Goal: Task Accomplishment & Management: Use online tool/utility

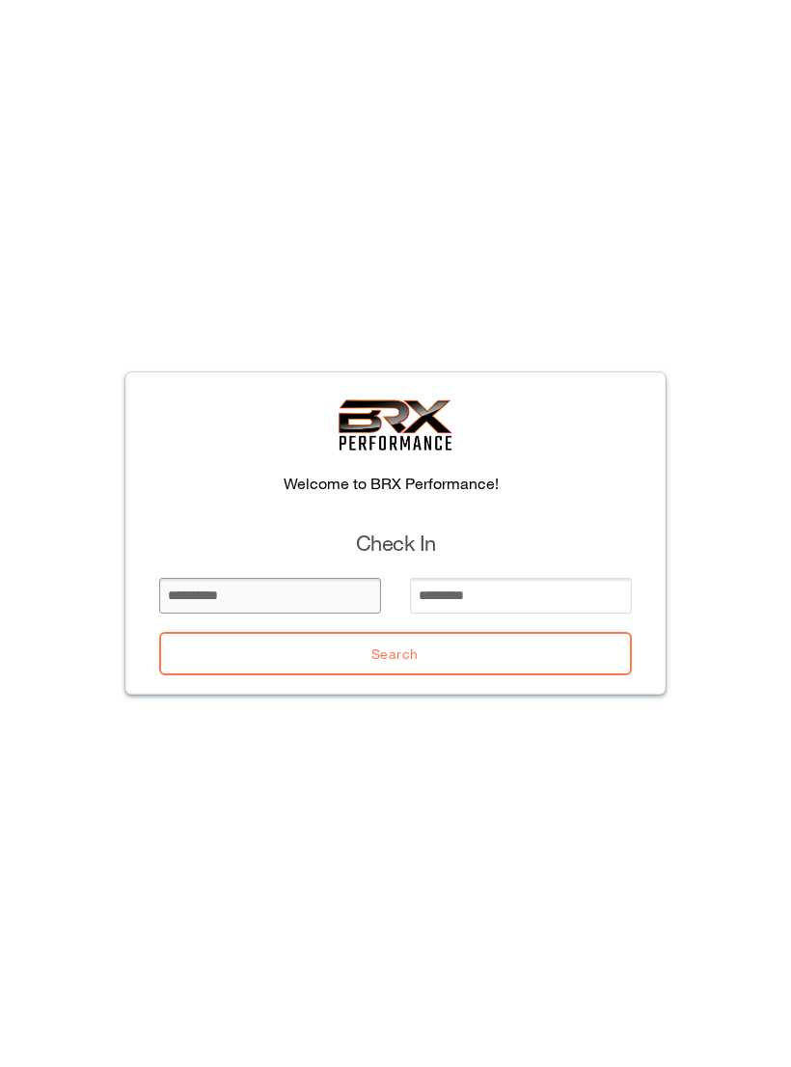
click at [266, 589] on input "email" at bounding box center [270, 596] width 222 height 36
type input "***"
click at [465, 578] on input "email" at bounding box center [521, 596] width 222 height 36
type input "*******"
click at [240, 655] on button "Search" at bounding box center [395, 653] width 473 height 43
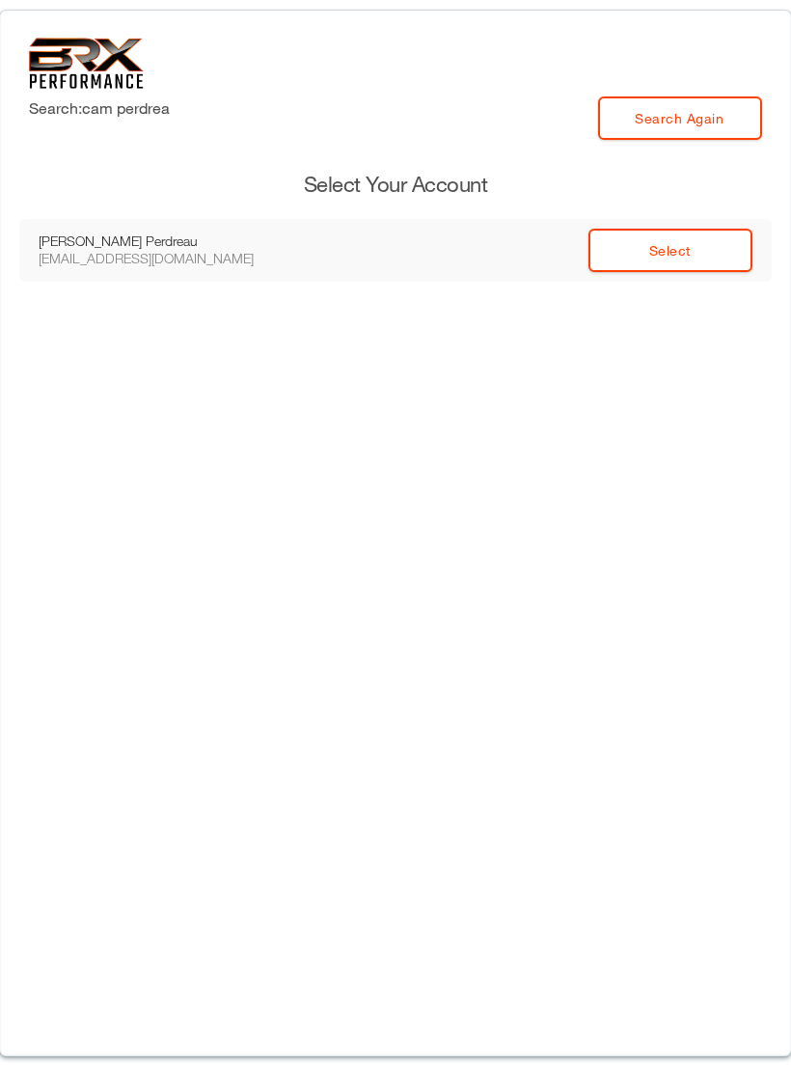
click at [650, 257] on link "Select" at bounding box center [670, 250] width 164 height 43
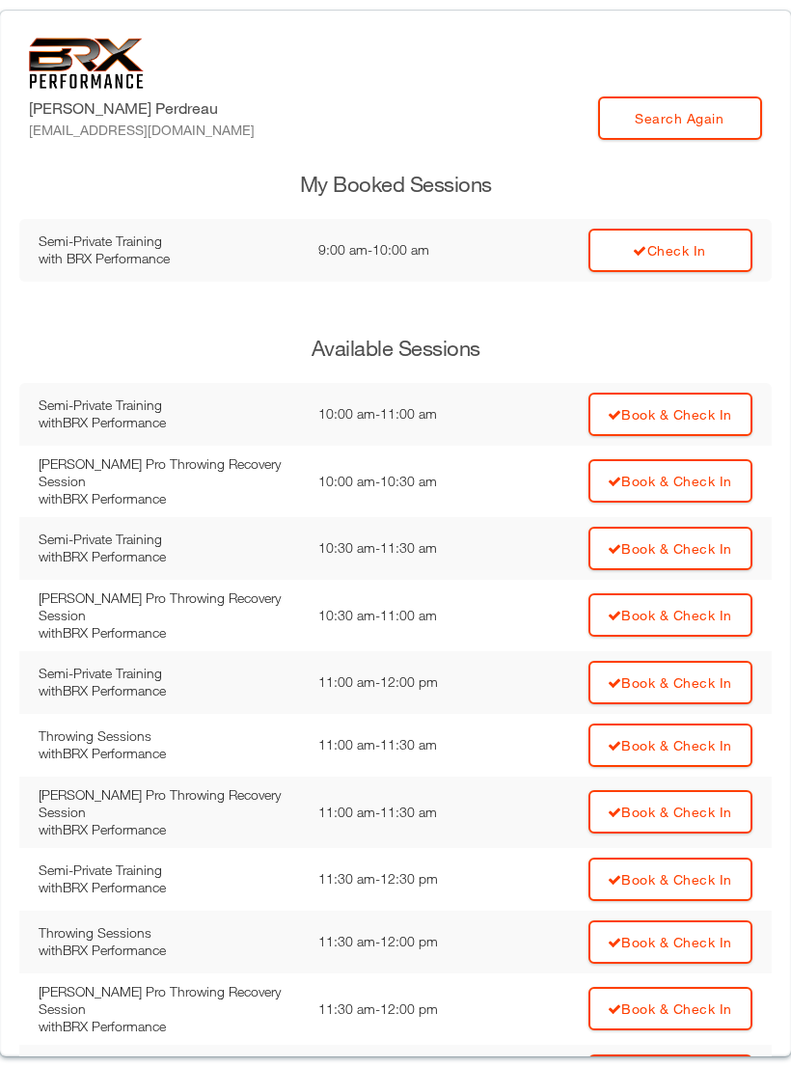
click at [645, 243] on link "Check In" at bounding box center [670, 250] width 164 height 43
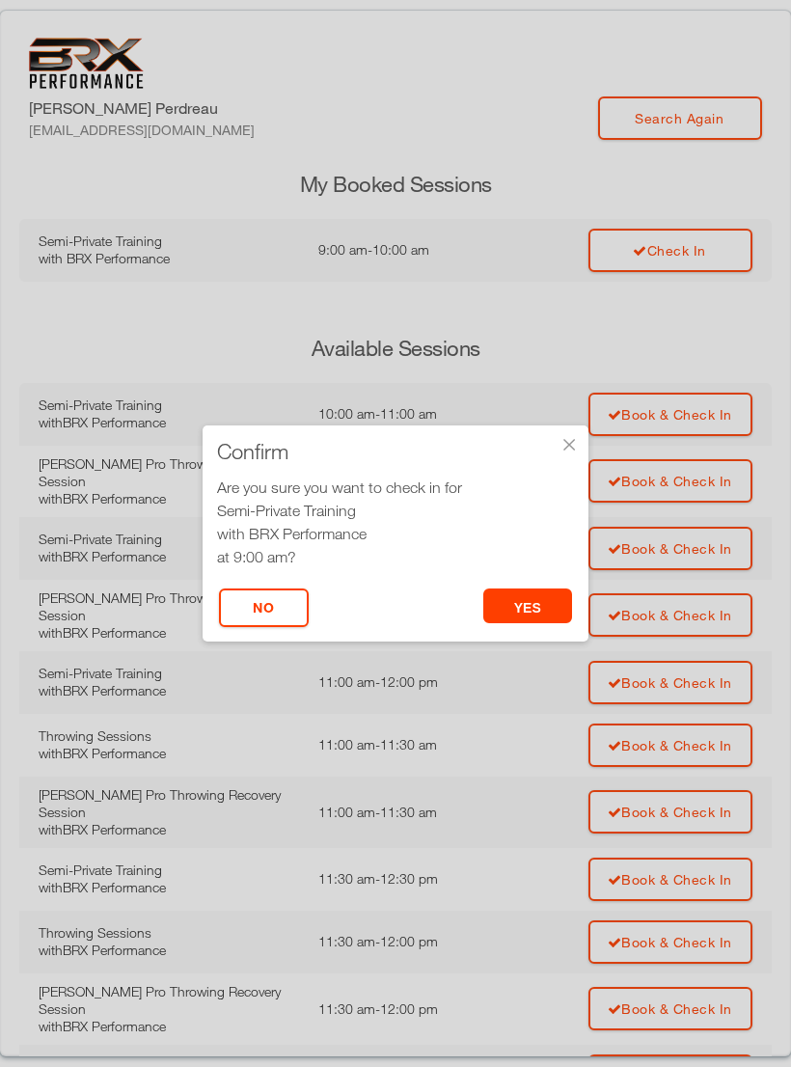
click at [506, 600] on button "yes" at bounding box center [528, 605] width 90 height 35
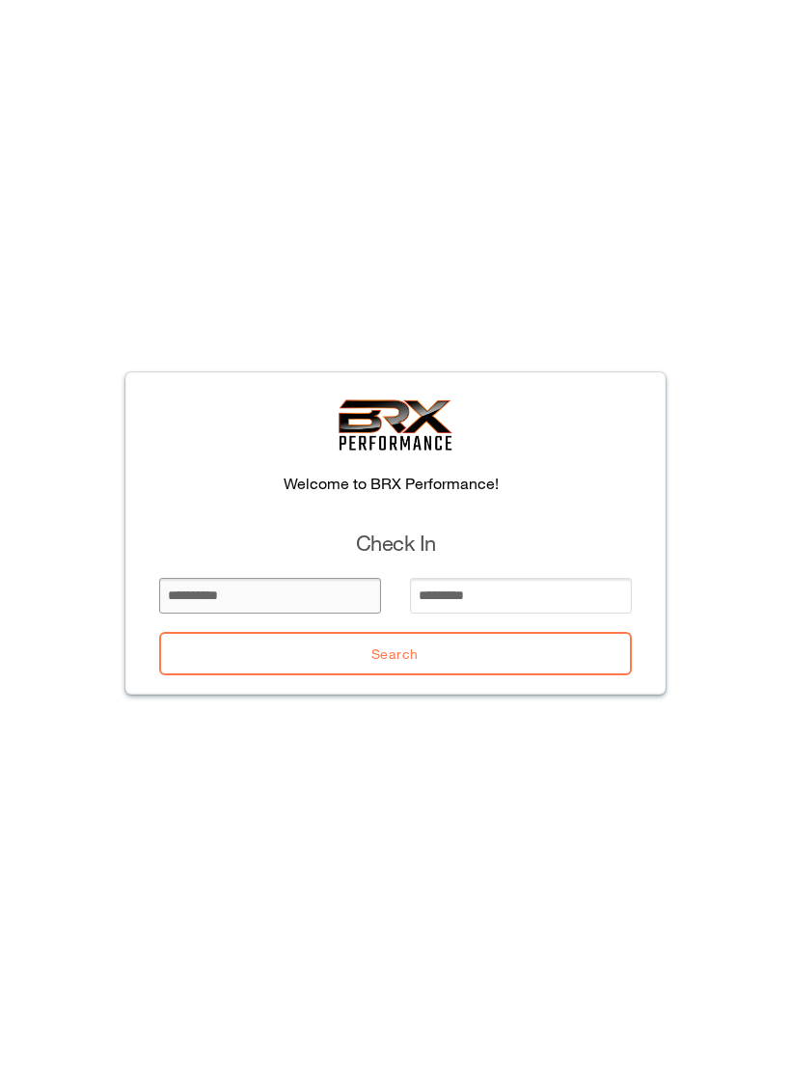
click at [208, 585] on input "email" at bounding box center [270, 596] width 222 height 36
type input "*****"
click at [553, 604] on input "email" at bounding box center [521, 596] width 222 height 36
type input "******"
click at [570, 669] on button "Search" at bounding box center [395, 653] width 473 height 43
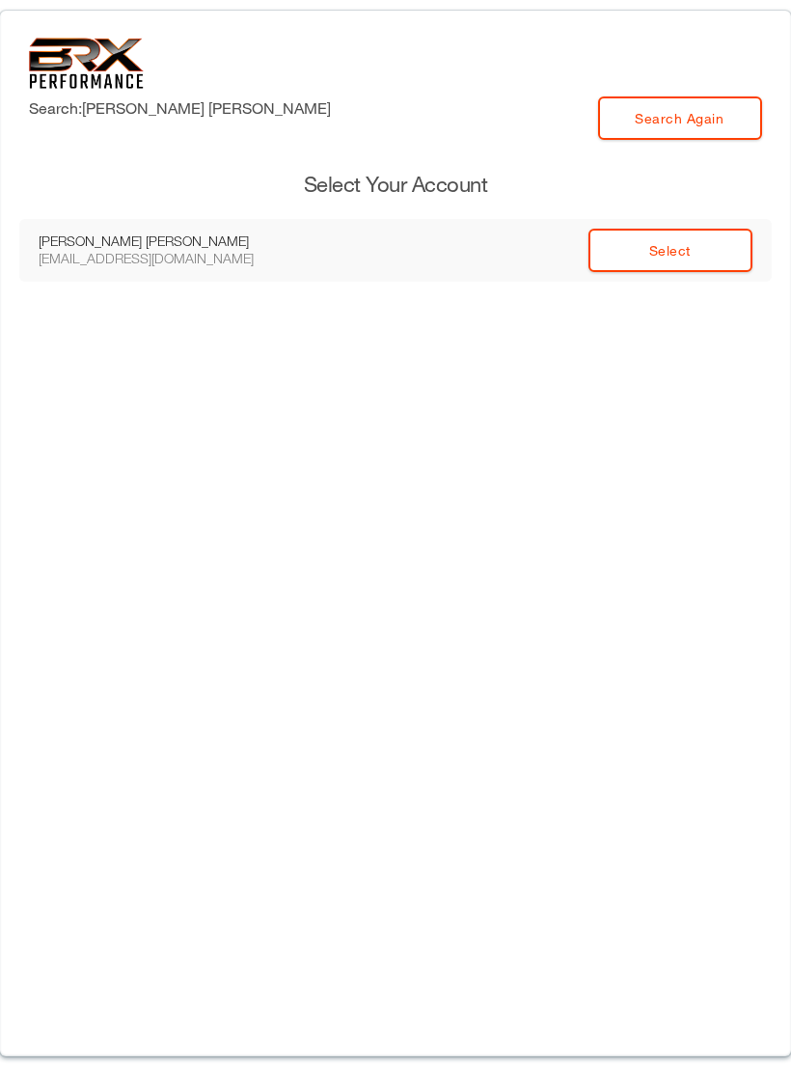
click at [693, 273] on td "Select" at bounding box center [540, 250] width 463 height 63
click at [700, 256] on link "Select" at bounding box center [670, 250] width 164 height 43
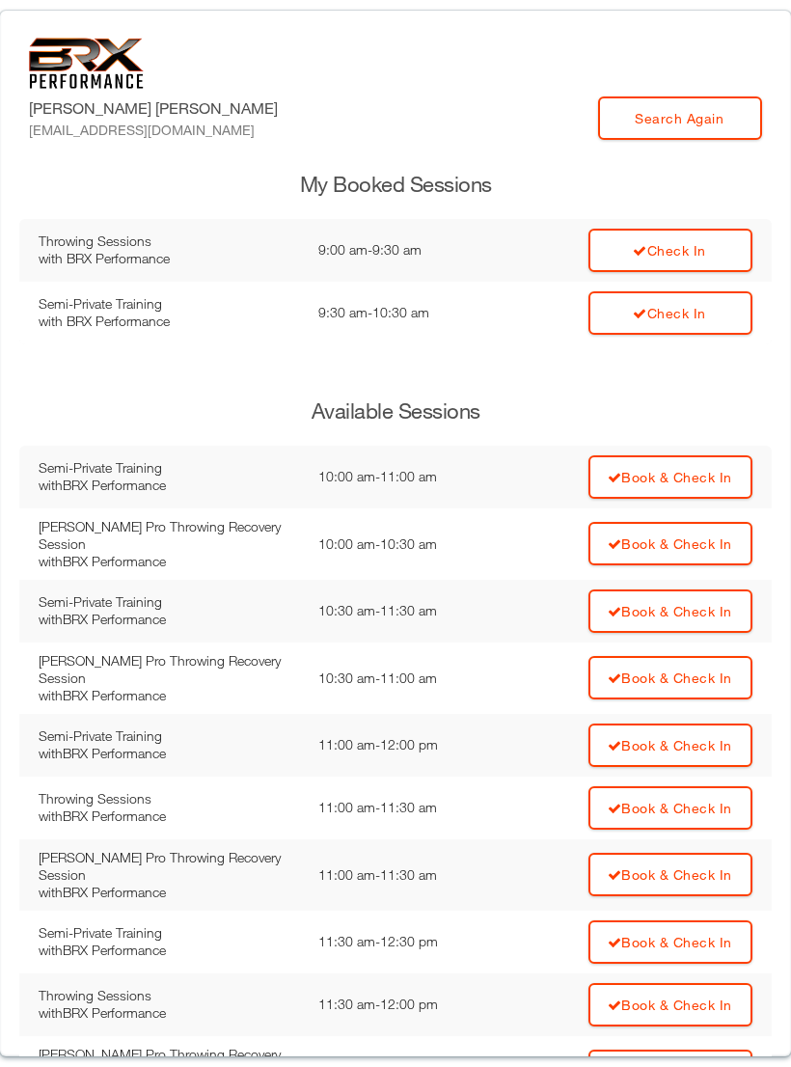
click at [702, 251] on link "Check In" at bounding box center [670, 250] width 164 height 43
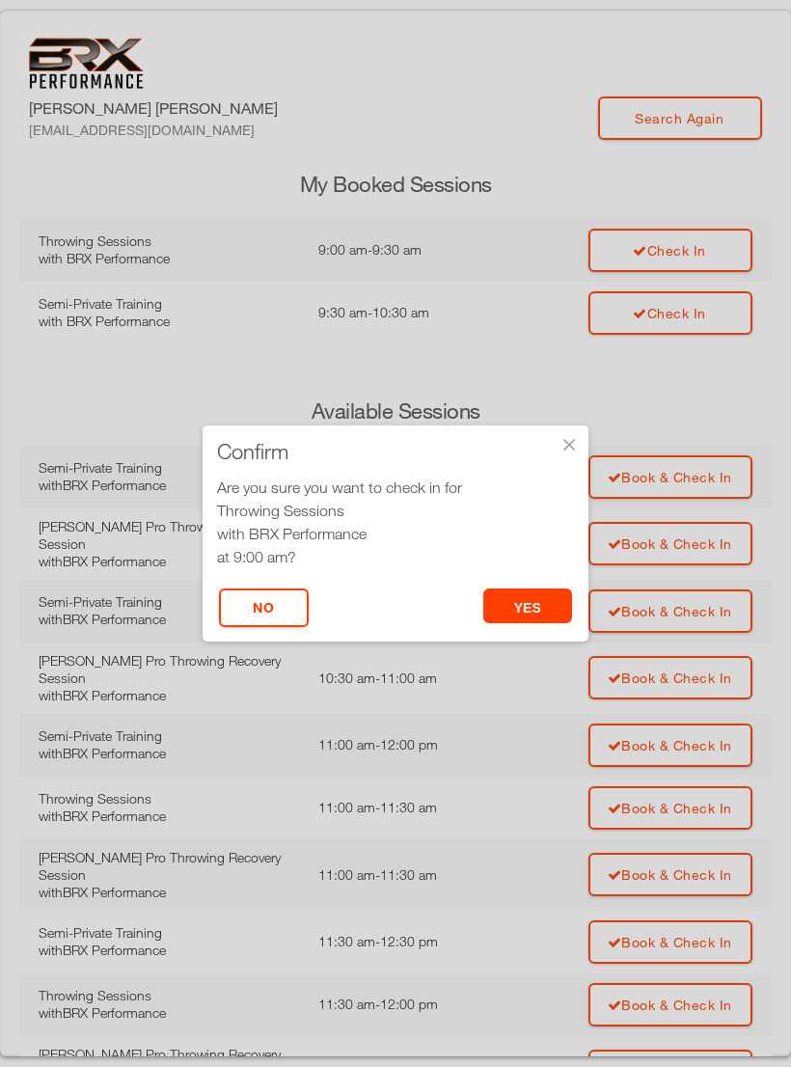
click at [558, 591] on button "yes" at bounding box center [528, 605] width 90 height 35
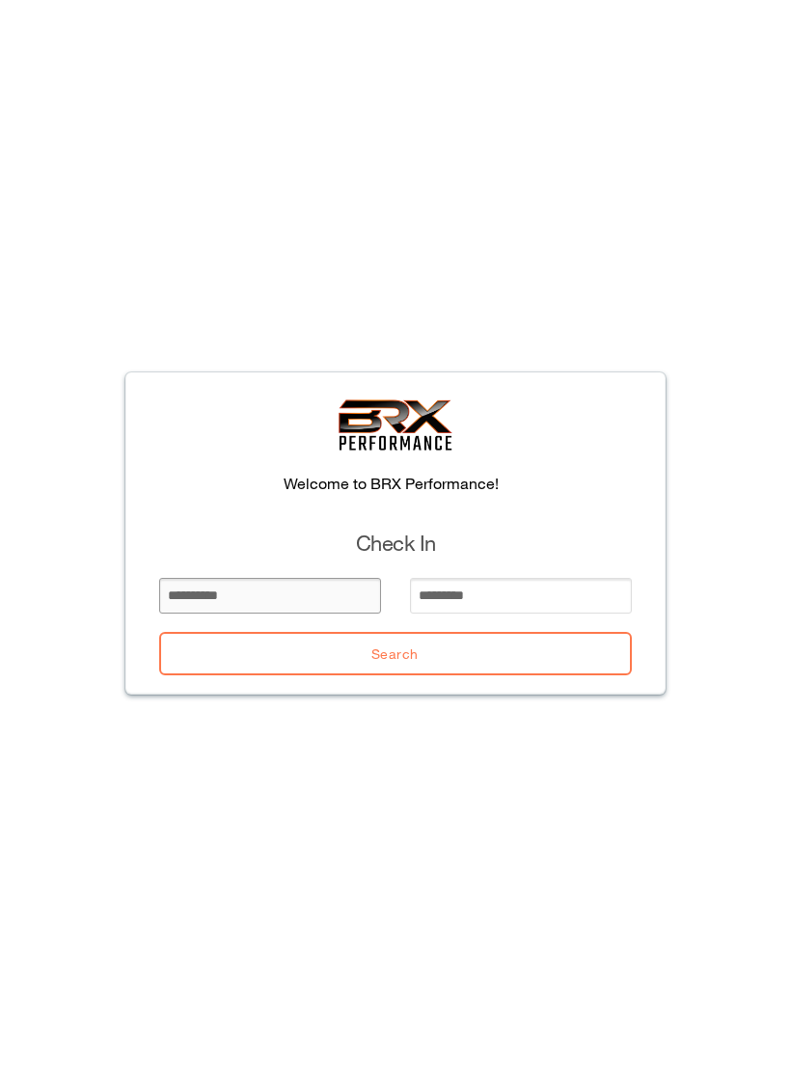
click at [217, 595] on input "email" at bounding box center [270, 596] width 222 height 36
type input "******"
click at [514, 592] on input "email" at bounding box center [521, 596] width 222 height 36
click at [503, 594] on input "email" at bounding box center [521, 596] width 222 height 36
type input "*"
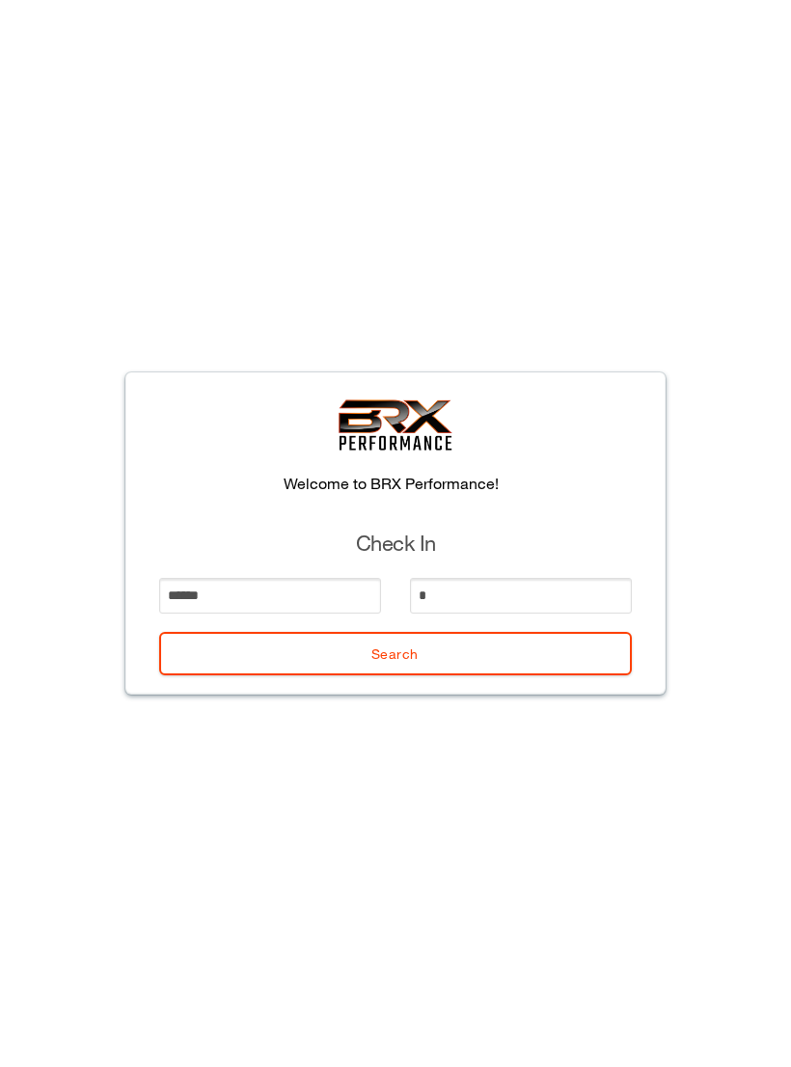
click at [426, 646] on button "Search" at bounding box center [395, 653] width 473 height 43
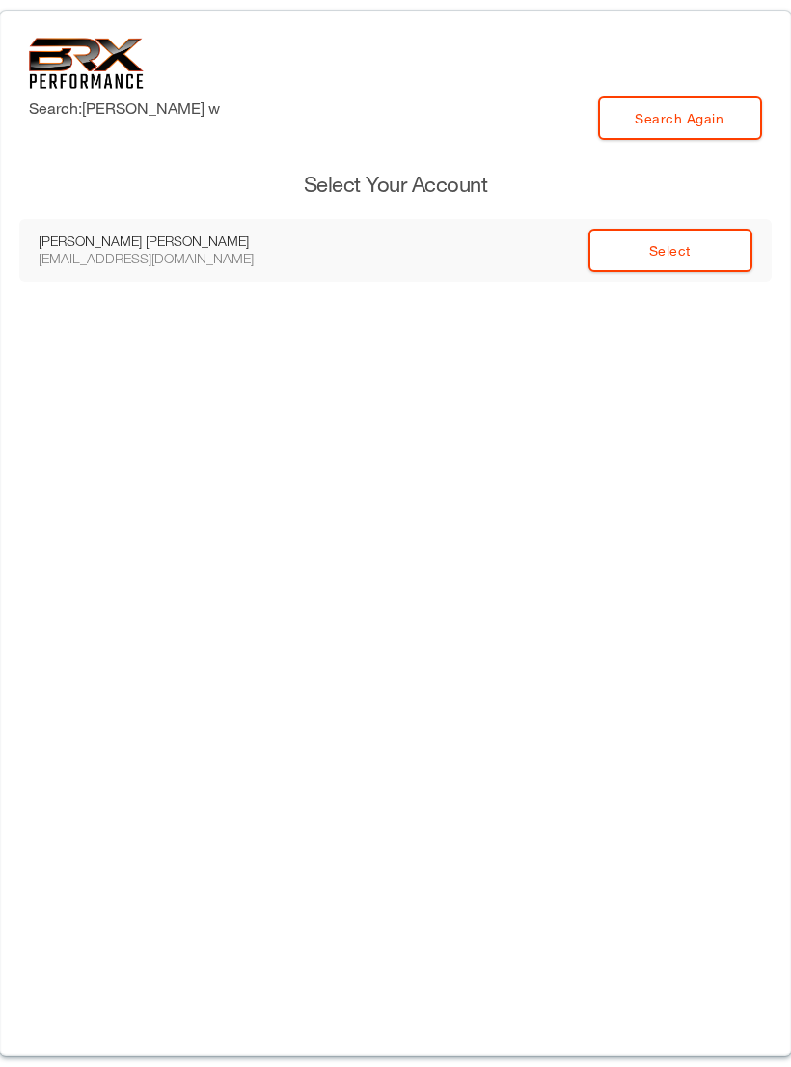
click at [670, 247] on link "Select" at bounding box center [670, 250] width 164 height 43
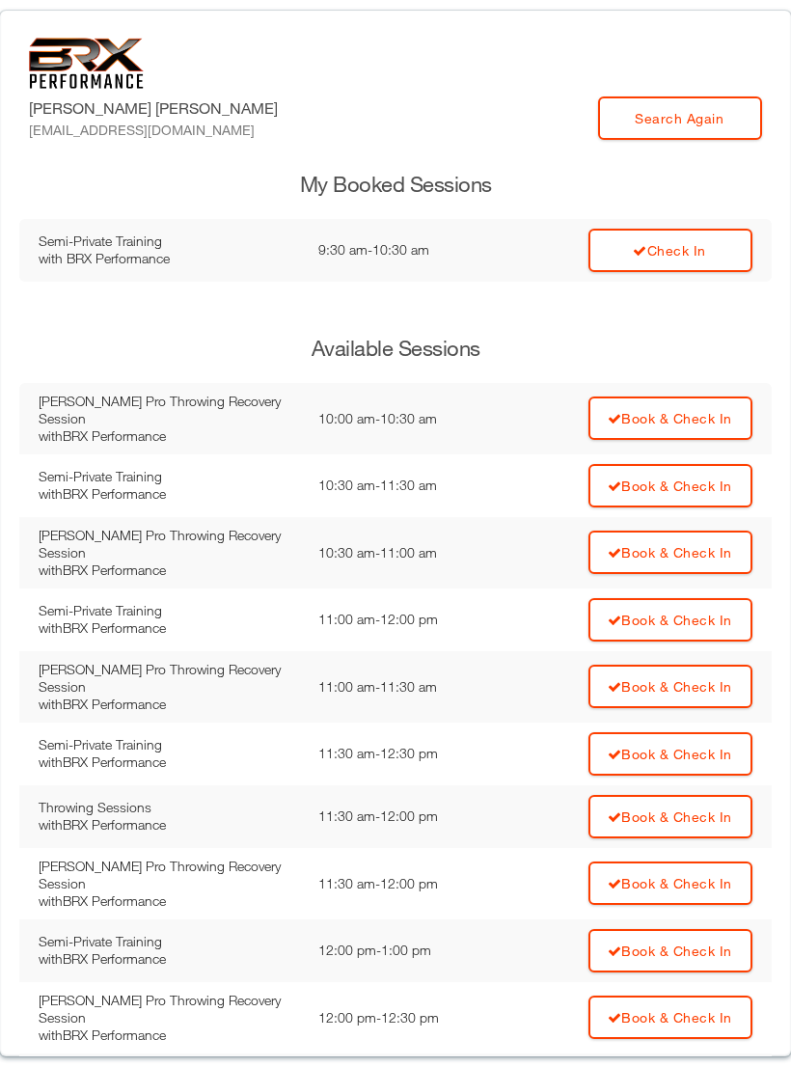
click at [681, 258] on link "Check In" at bounding box center [670, 250] width 164 height 43
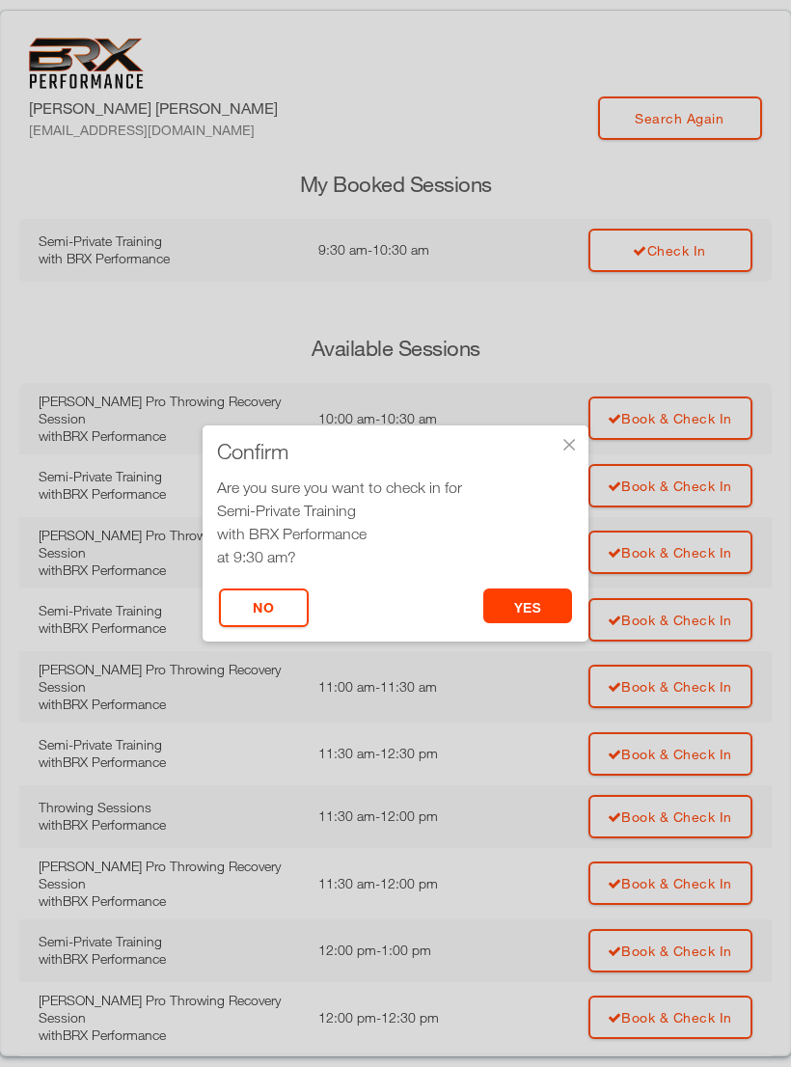
click at [528, 618] on button "yes" at bounding box center [528, 605] width 90 height 35
